Goal: Transaction & Acquisition: Purchase product/service

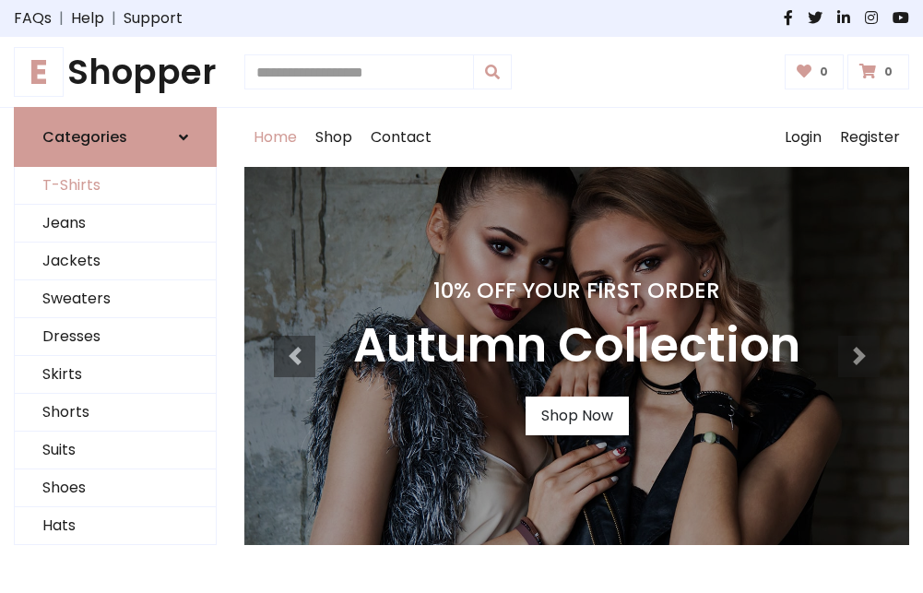
click at [115, 186] on link "T-Shirts" at bounding box center [115, 186] width 201 height 38
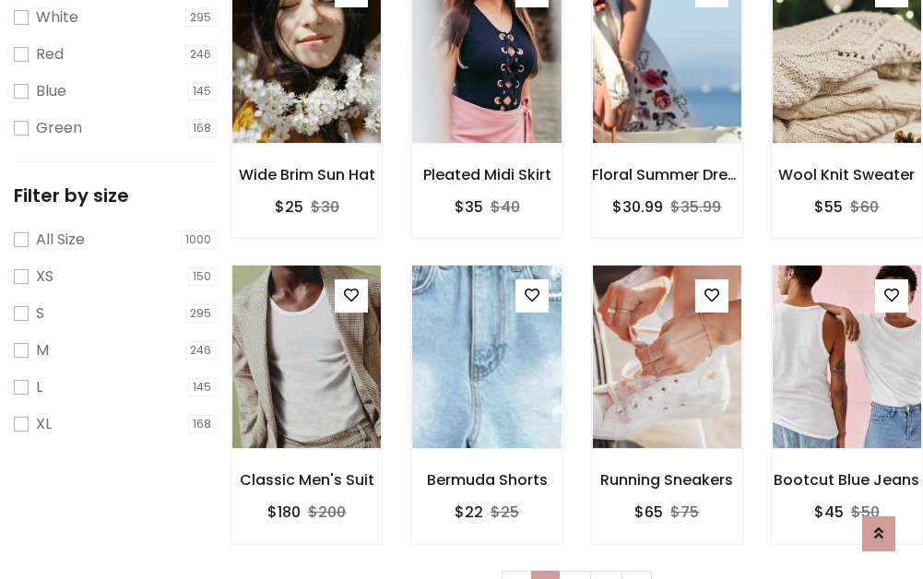
scroll to position [33, 0]
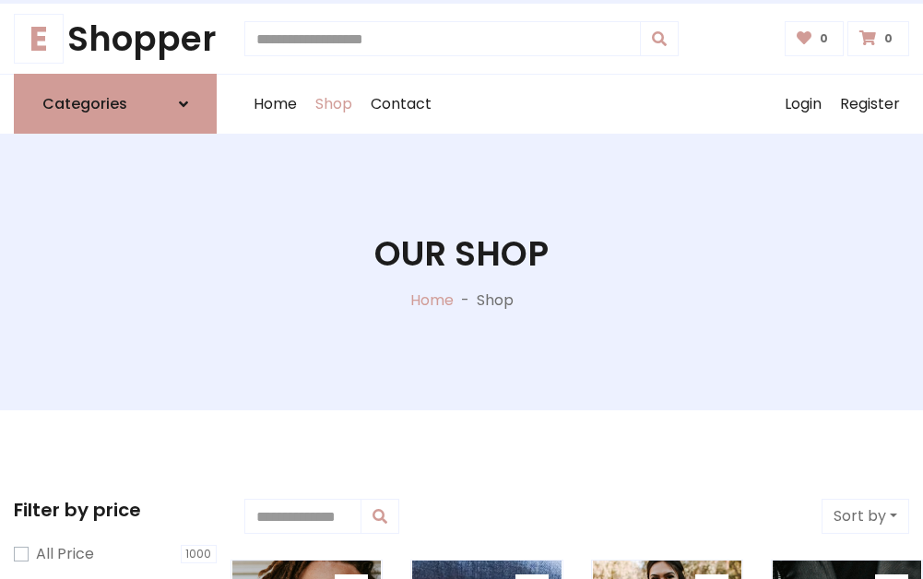
click at [461, 272] on h1 "Our Shop" at bounding box center [462, 253] width 174 height 41
click at [577, 104] on div "Home Shop Contact Log out Login Register" at bounding box center [576, 104] width 665 height 59
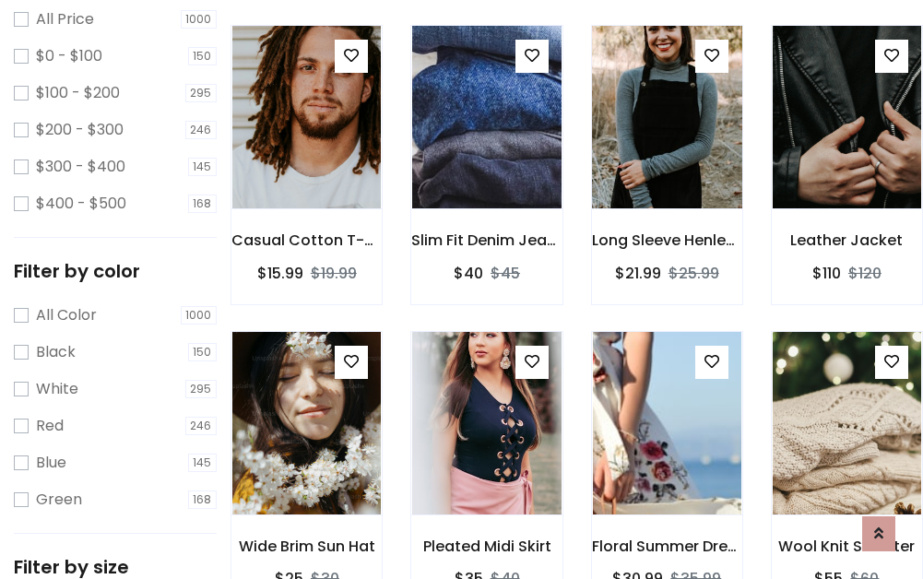
click at [667, 151] on img at bounding box center [667, 117] width 178 height 443
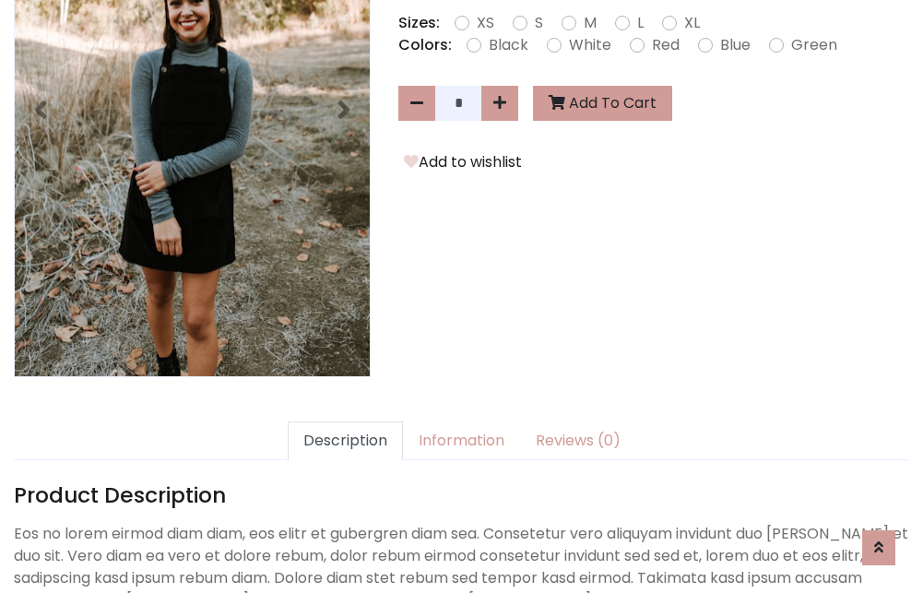
scroll to position [451, 0]
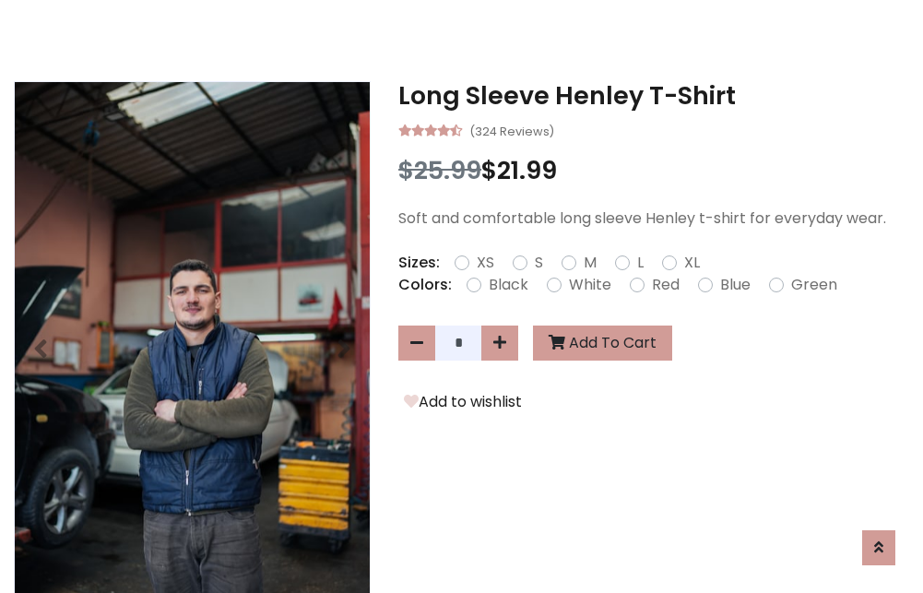
click at [654, 96] on h3 "Long Sleeve Henley T-Shirt" at bounding box center [654, 96] width 511 height 30
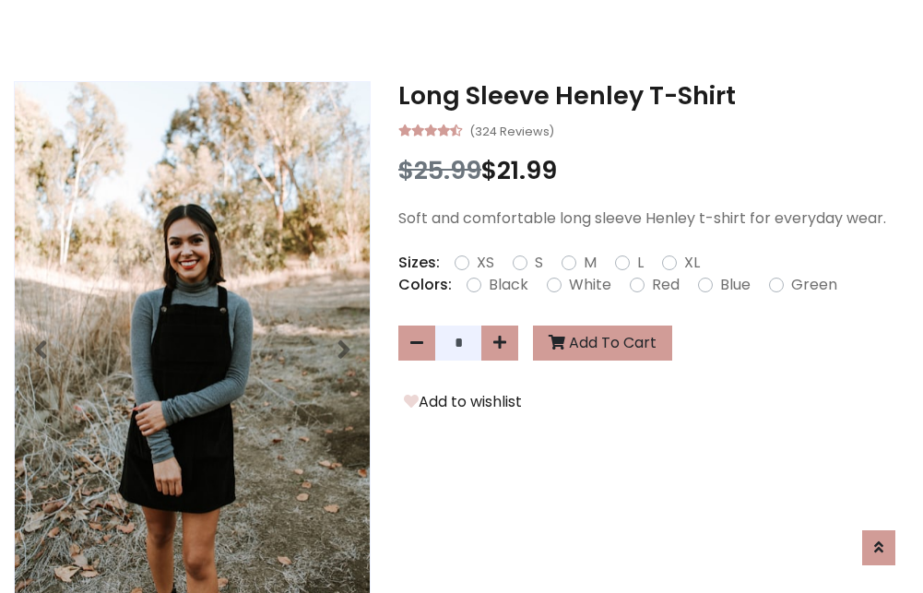
click at [654, 96] on h3 "Long Sleeve Henley T-Shirt" at bounding box center [654, 96] width 511 height 30
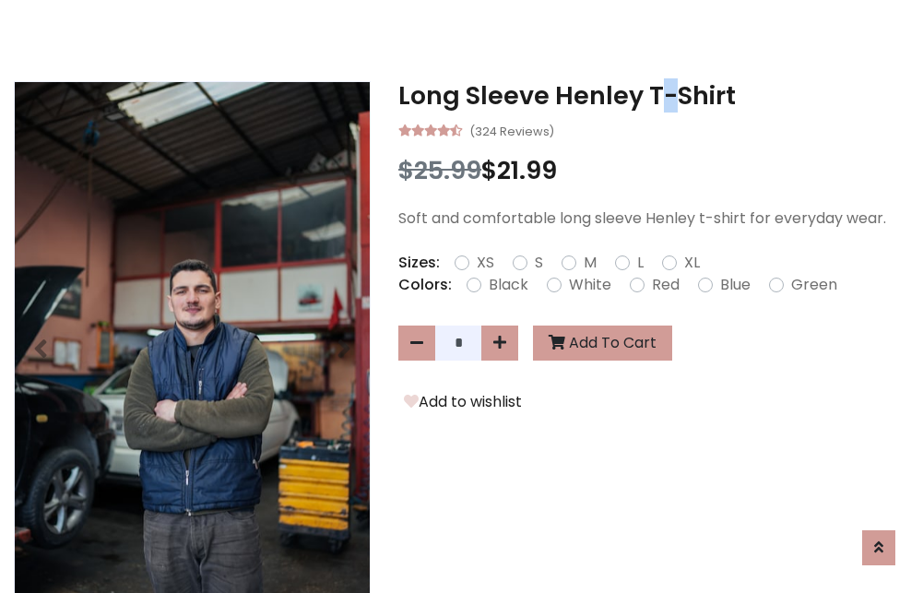
click at [654, 96] on h3 "Long Sleeve Henley T-Shirt" at bounding box center [654, 96] width 511 height 30
